Goal: Information Seeking & Learning: Check status

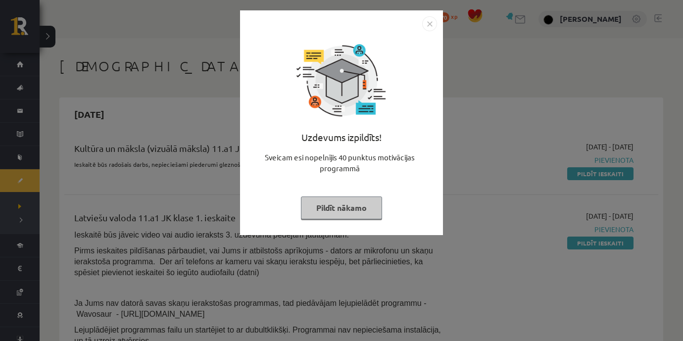
click at [327, 209] on button "Pildīt nākamo" at bounding box center [341, 207] width 81 height 23
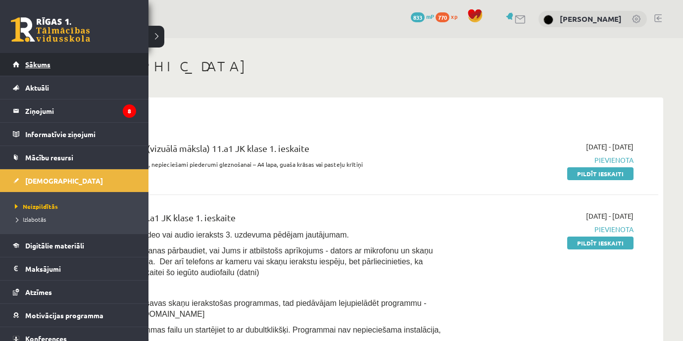
click at [42, 63] on span "Sākums" at bounding box center [37, 64] width 25 height 9
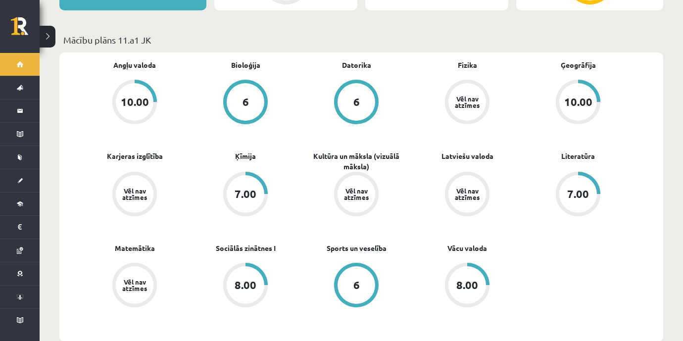
scroll to position [287, 0]
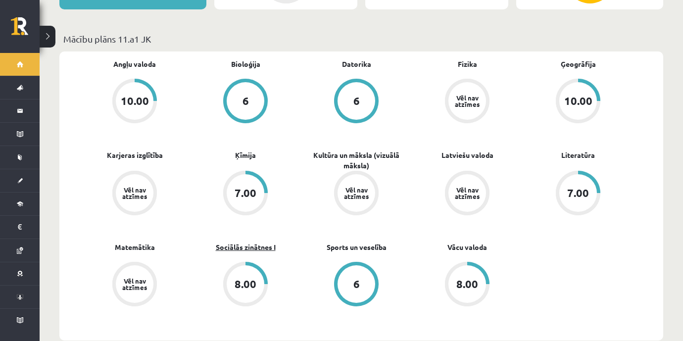
click at [238, 242] on link "Sociālās zinātnes I" at bounding box center [246, 247] width 60 height 10
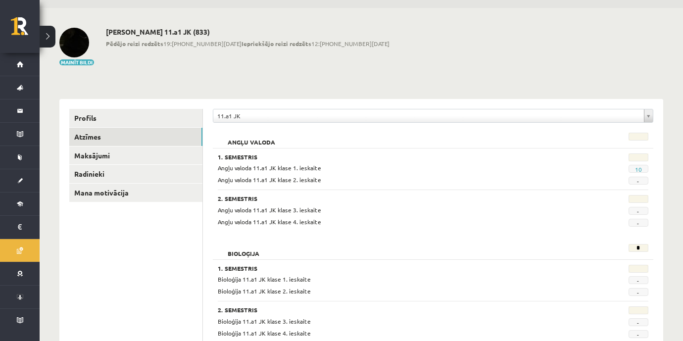
scroll to position [32, 0]
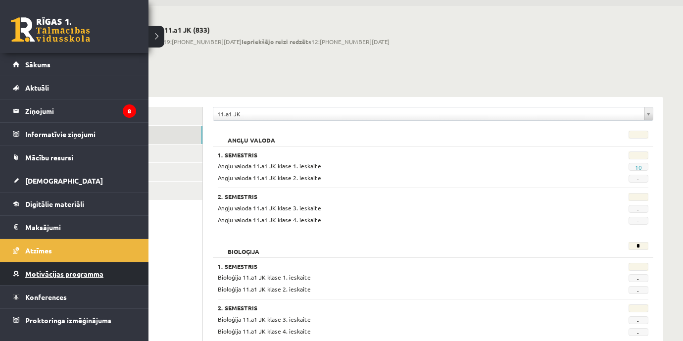
click at [48, 273] on span "Motivācijas programma" at bounding box center [64, 273] width 78 height 9
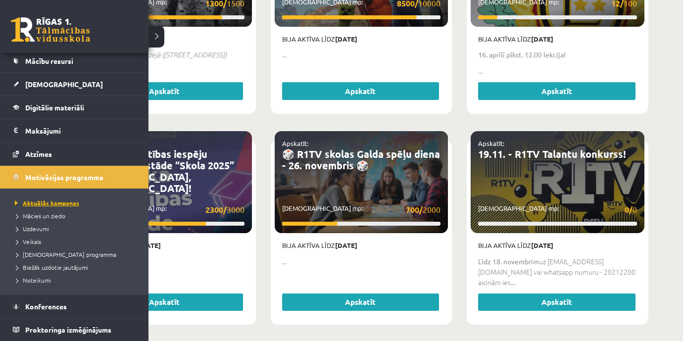
scroll to position [96, 0]
click at [34, 228] on span "Uzdevumi" at bounding box center [30, 229] width 37 height 8
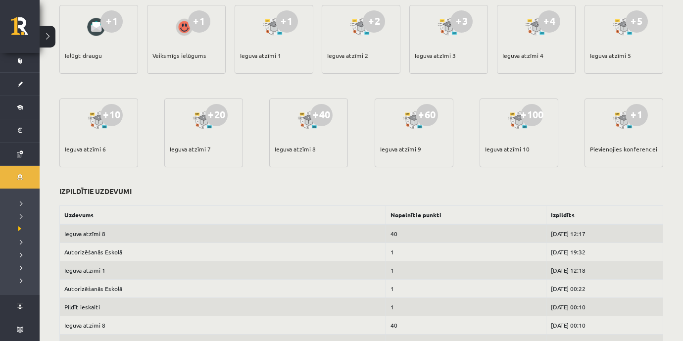
scroll to position [234, 0]
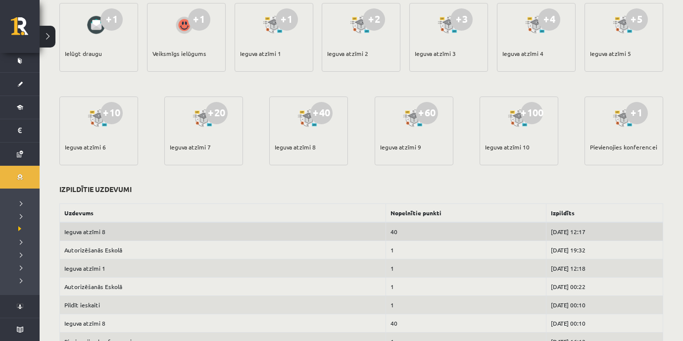
click at [409, 231] on td "40" at bounding box center [465, 231] width 160 height 19
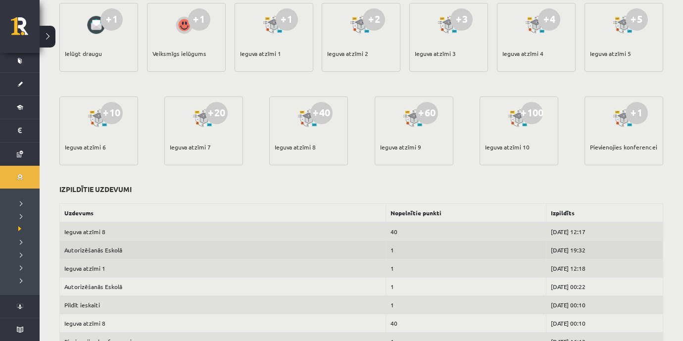
click at [397, 249] on td "1" at bounding box center [465, 250] width 160 height 18
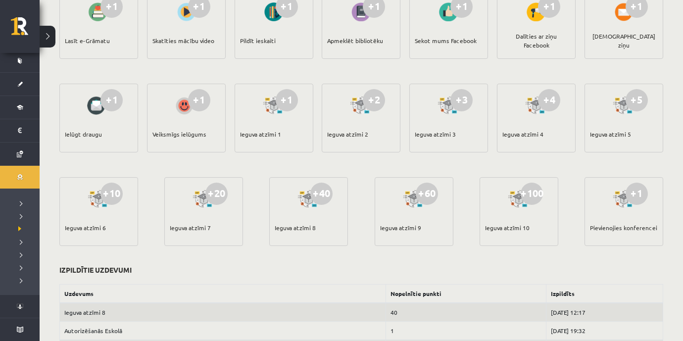
scroll to position [132, 0]
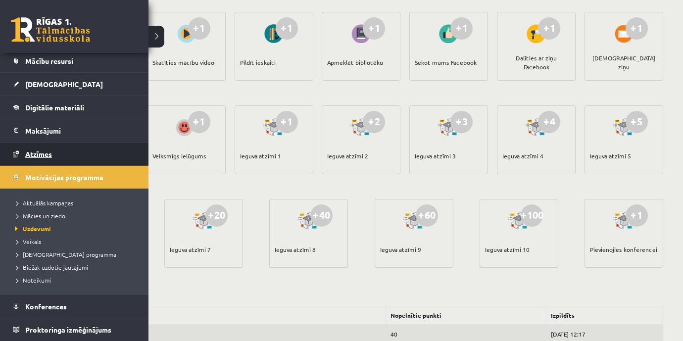
click at [41, 154] on span "Atzīmes" at bounding box center [38, 153] width 27 height 9
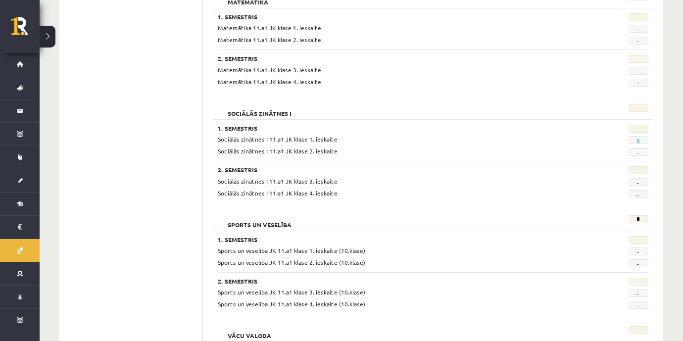
scroll to position [1174, 0]
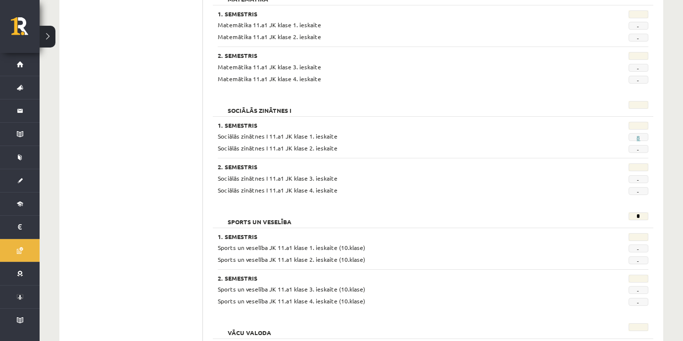
click at [638, 134] on link "8" at bounding box center [637, 138] width 3 height 8
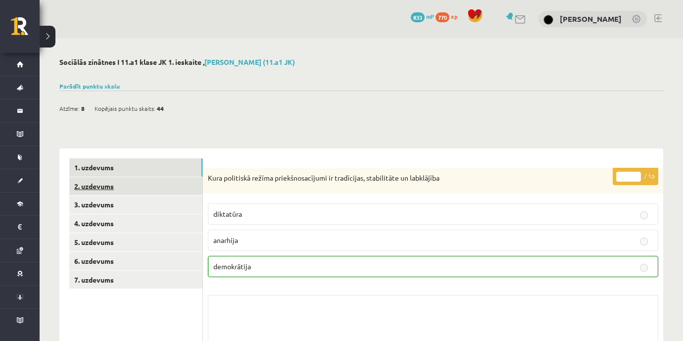
click at [179, 190] on link "2. uzdevums" at bounding box center [135, 186] width 133 height 18
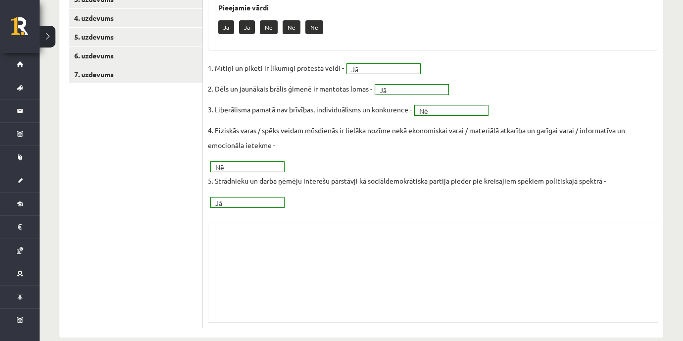
scroll to position [47, 0]
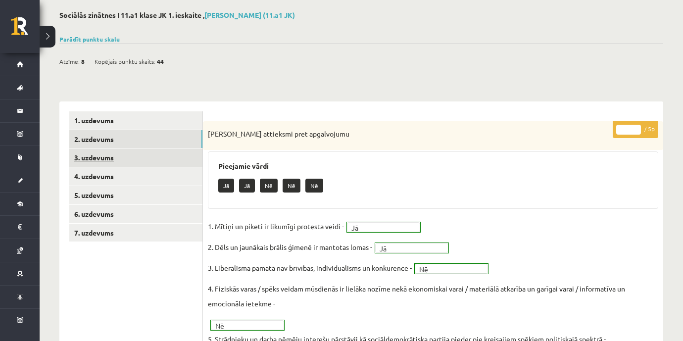
click at [172, 156] on link "3. uzdevums" at bounding box center [135, 157] width 133 height 18
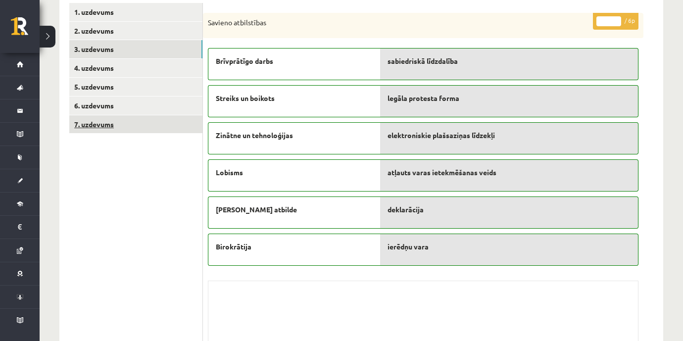
scroll to position [155, 0]
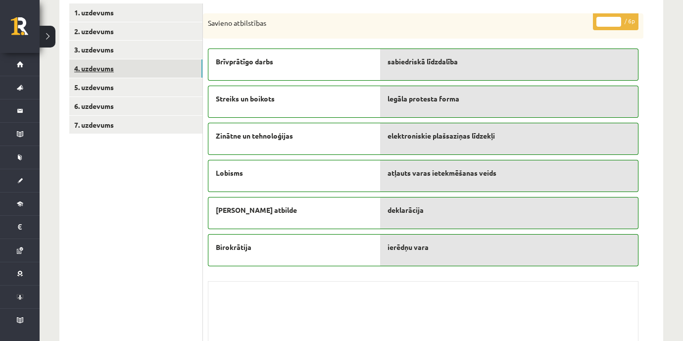
click at [143, 67] on link "4. uzdevums" at bounding box center [135, 68] width 133 height 18
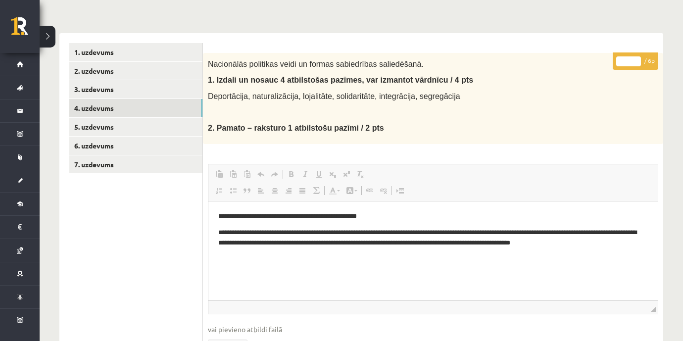
scroll to position [115, 0]
click at [149, 129] on link "5. uzdevums" at bounding box center [135, 127] width 133 height 18
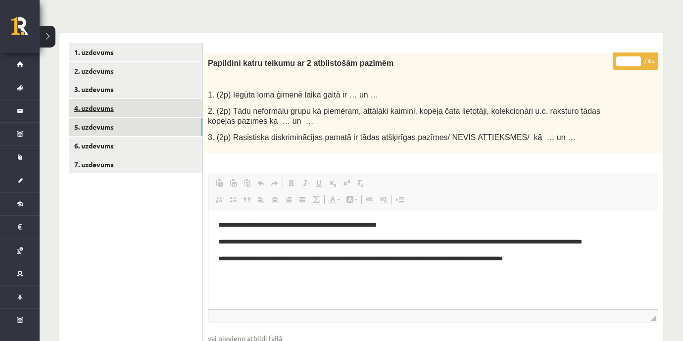
scroll to position [0, 0]
click at [154, 110] on link "4. uzdevums" at bounding box center [135, 108] width 133 height 18
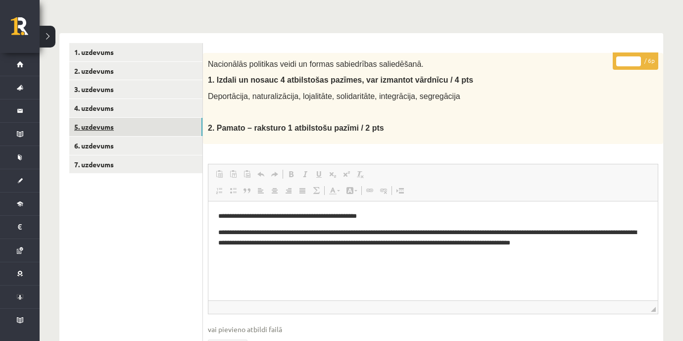
click at [151, 124] on link "5. uzdevums" at bounding box center [135, 127] width 133 height 18
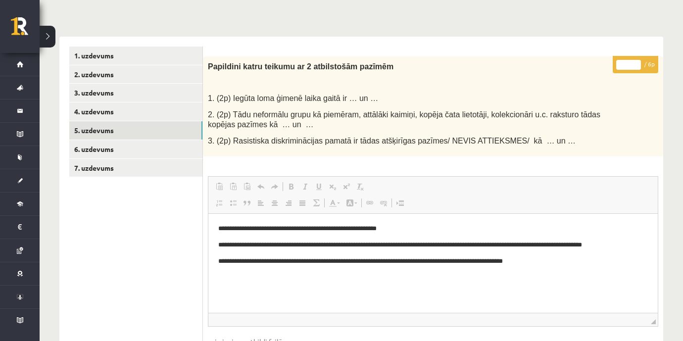
scroll to position [113, 0]
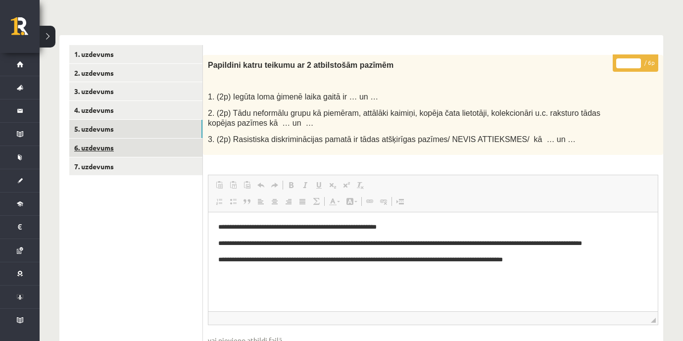
click at [173, 143] on link "6. uzdevums" at bounding box center [135, 148] width 133 height 18
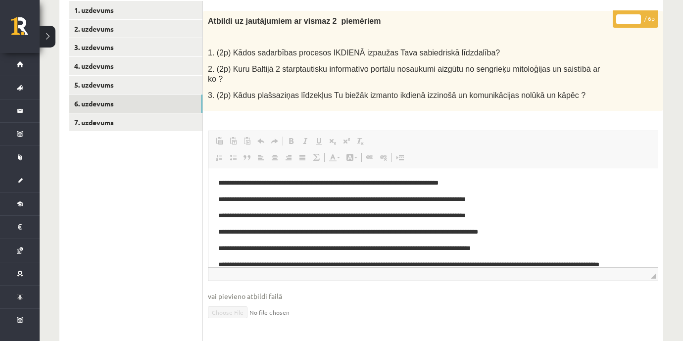
scroll to position [158, 0]
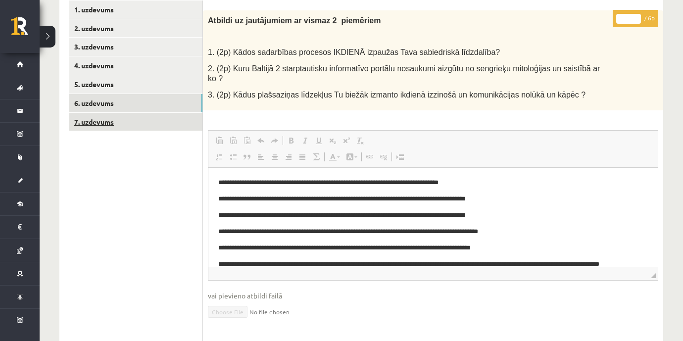
click at [167, 125] on link "7. uzdevums" at bounding box center [135, 122] width 133 height 18
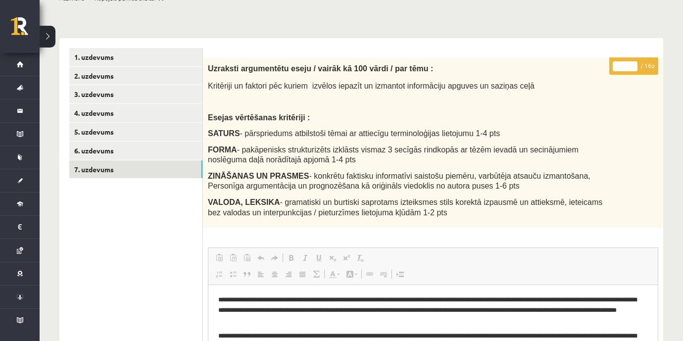
scroll to position [0, 0]
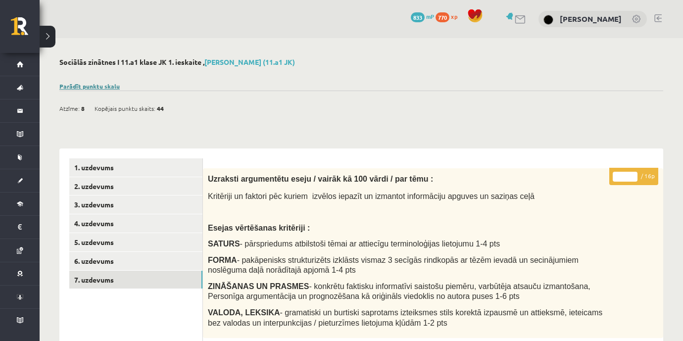
click at [100, 86] on link "Parādīt punktu skalu" at bounding box center [89, 86] width 60 height 8
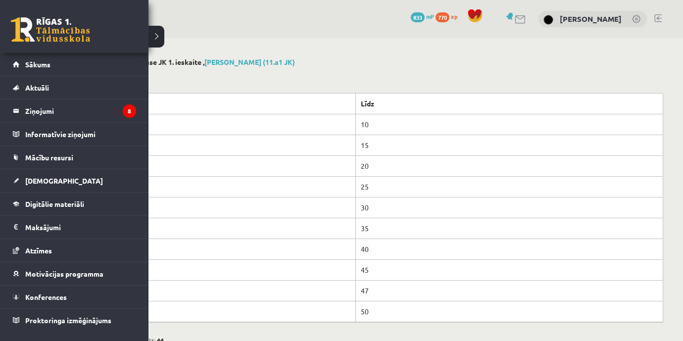
click at [20, 30] on link at bounding box center [50, 29] width 79 height 25
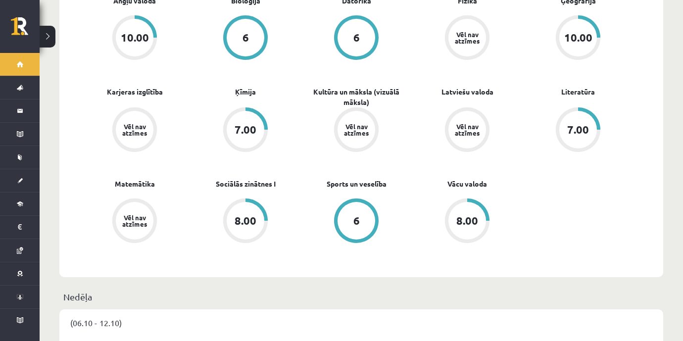
scroll to position [349, 0]
